Goal: Task Accomplishment & Management: Manage account settings

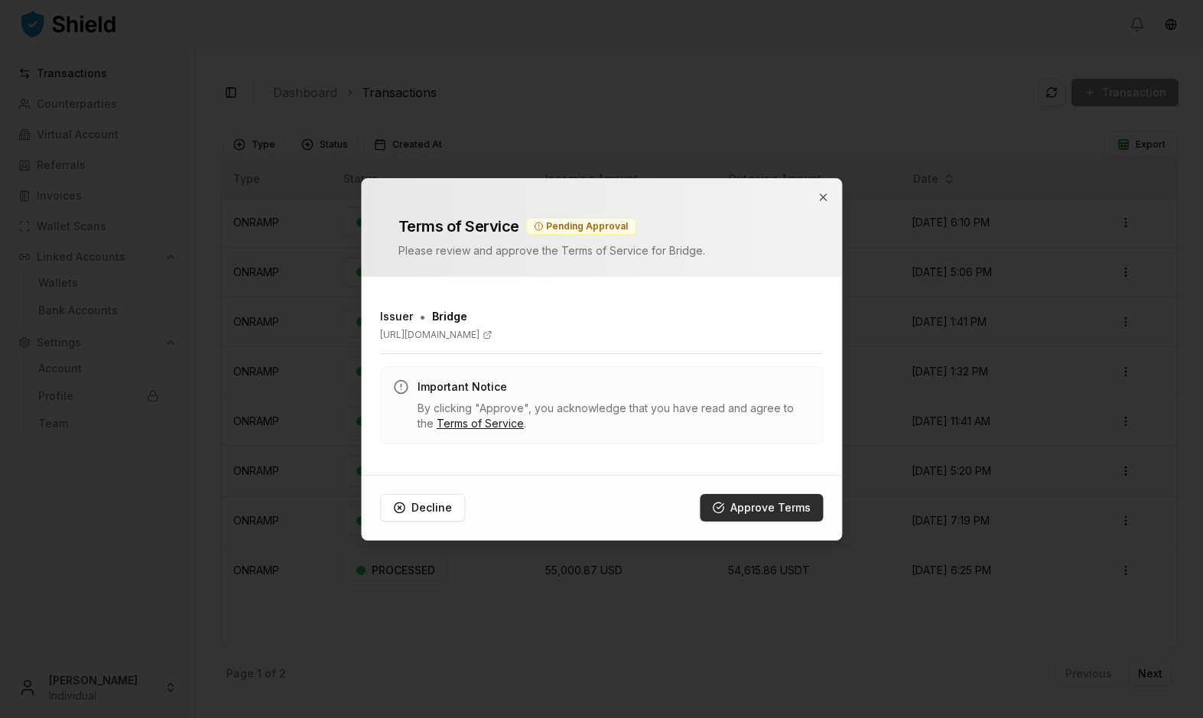
click at [761, 502] on button "Approve Terms" at bounding box center [761, 508] width 123 height 28
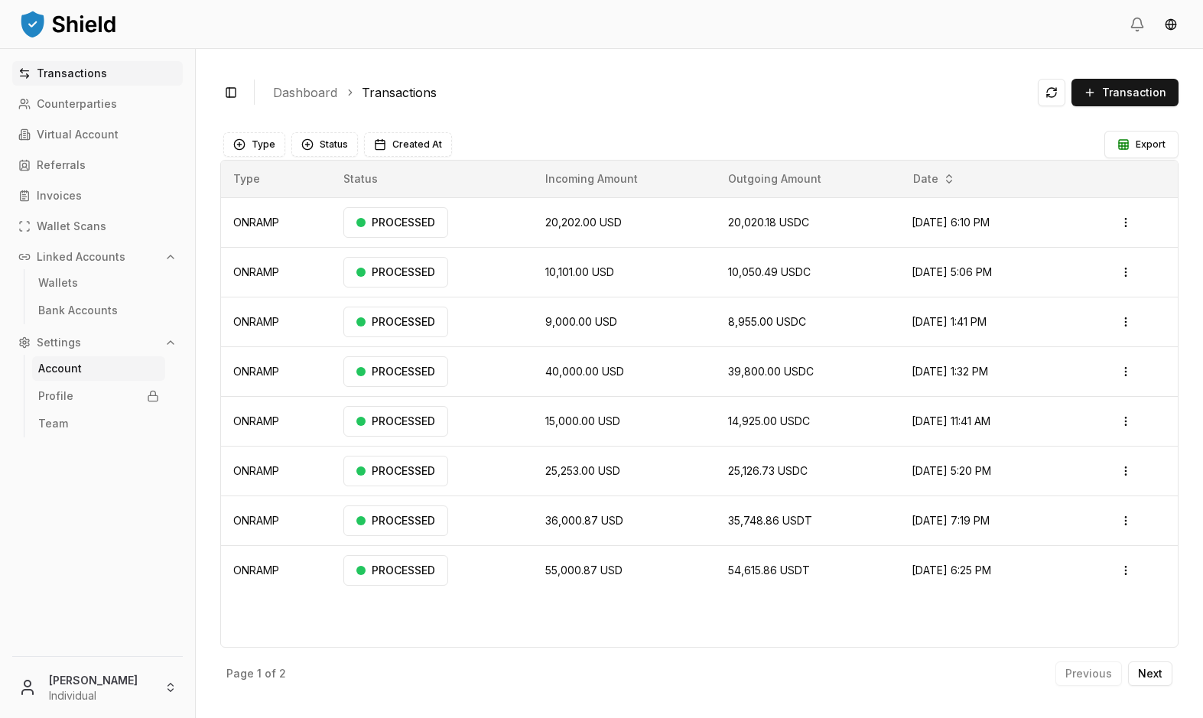
click at [70, 367] on p "Account" at bounding box center [60, 368] width 44 height 11
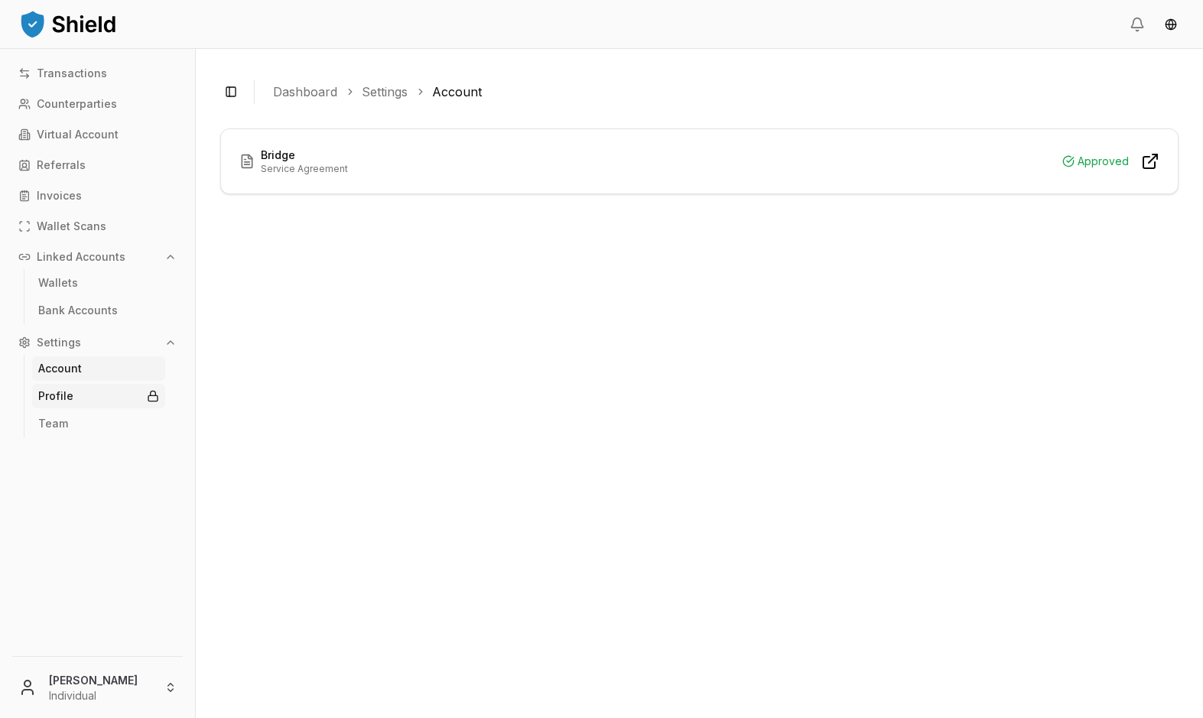
click at [65, 395] on p "Profile" at bounding box center [55, 396] width 35 height 11
click at [76, 281] on link "Wallets" at bounding box center [98, 283] width 133 height 24
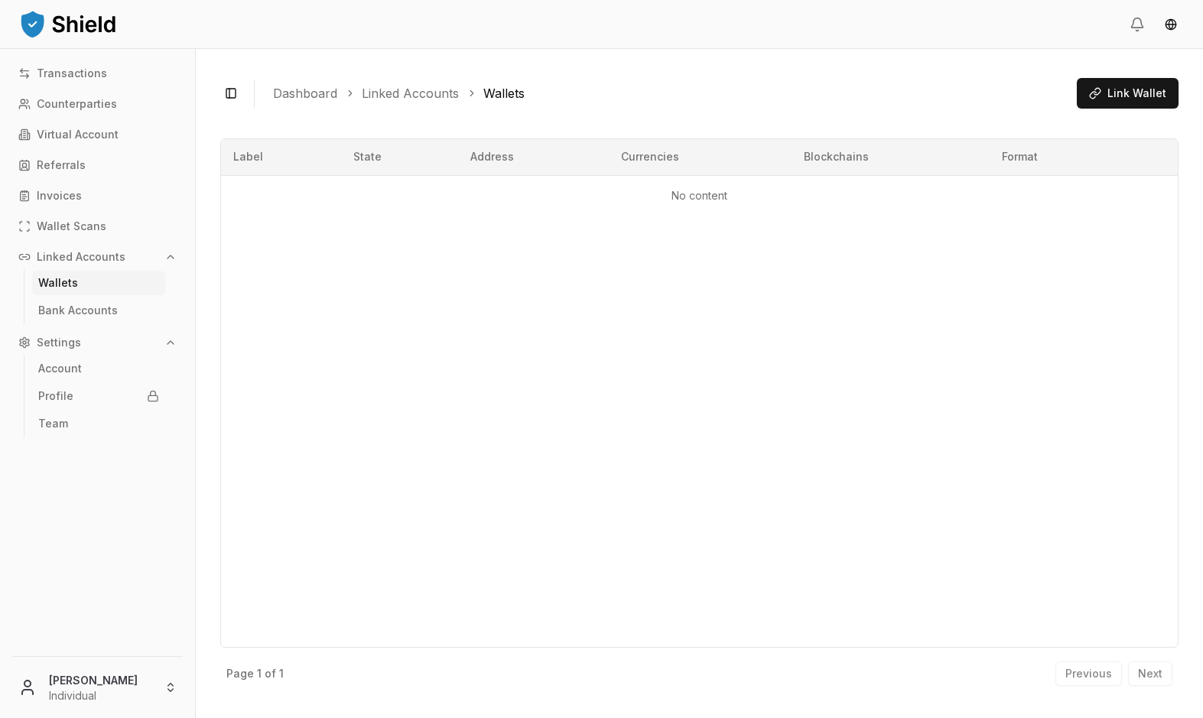
click at [57, 284] on p "Wallets" at bounding box center [58, 283] width 40 height 11
